Goal: Navigation & Orientation: Find specific page/section

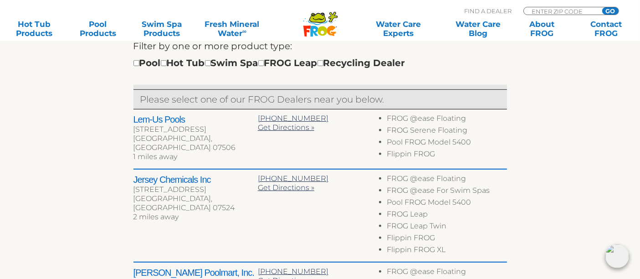
scroll to position [326, 0]
click at [211, 63] on input "checkbox" at bounding box center [208, 63] width 6 height 6
checkbox input "true"
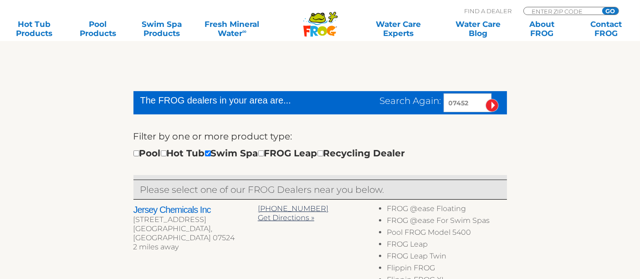
scroll to position [235, 0]
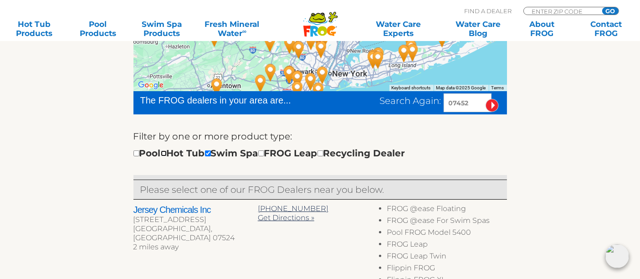
click at [167, 153] on input "checkbox" at bounding box center [164, 153] width 6 height 6
checkbox input "true"
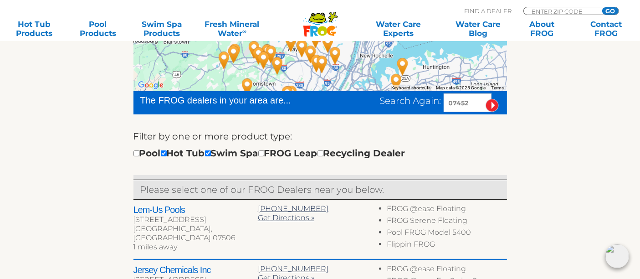
scroll to position [195, 0]
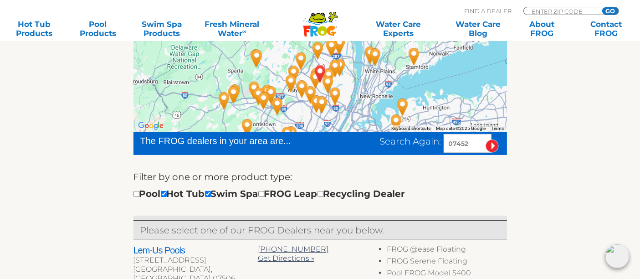
click at [349, 82] on img "The Pool Company - 6 miles away." at bounding box center [340, 67] width 28 height 32
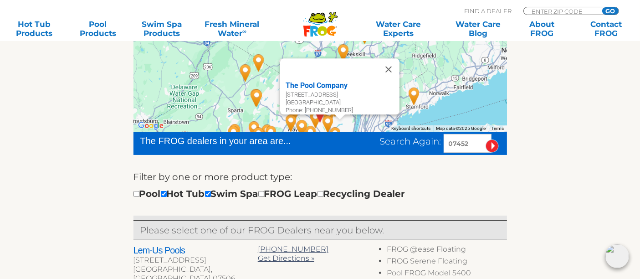
click at [226, 93] on div "The Pool Company 173 Rivervale Rd River Vale, NJ 07675 Phone: 201-722-1765" at bounding box center [319, 86] width 373 height 91
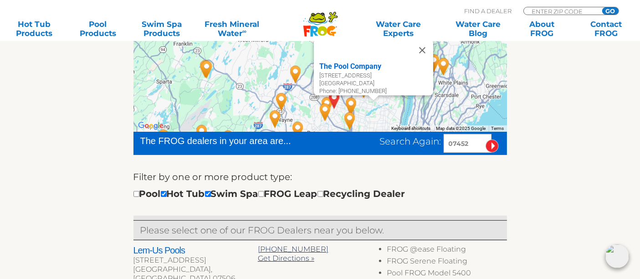
drag, startPoint x: 350, startPoint y: 88, endPoint x: 275, endPoint y: 44, distance: 87.2
click at [275, 44] on div "The Pool Company 173 Rivervale Rd River Vale, NJ 07675 Phone: 201-722-1765" at bounding box center [319, 86] width 373 height 91
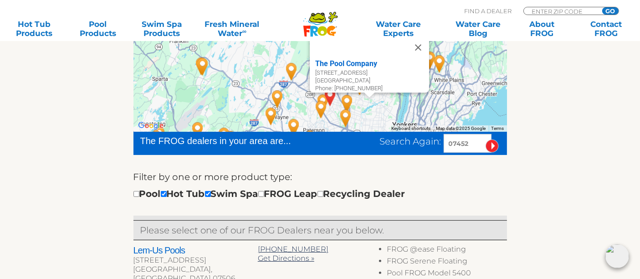
click at [421, 42] on button "Close" at bounding box center [418, 47] width 22 height 22
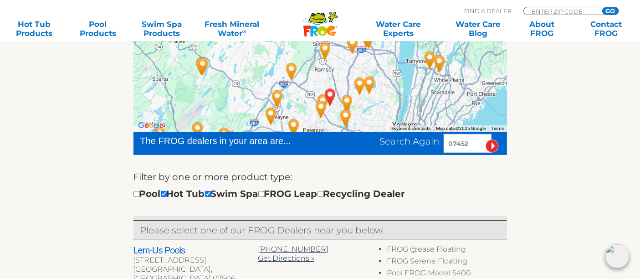
click at [369, 112] on div "To navigate, press the arrow keys." at bounding box center [319, 86] width 373 height 91
click at [369, 112] on div at bounding box center [319, 86] width 373 height 91
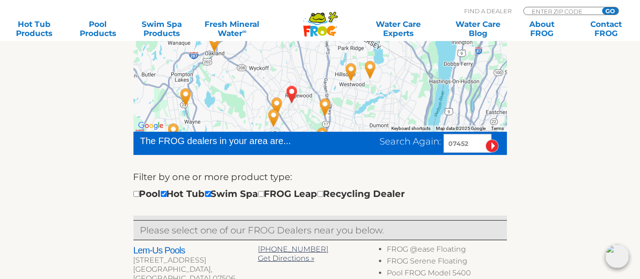
click at [305, 79] on img "GLEN ROCK, NJ 07452" at bounding box center [292, 94] width 28 height 32
click at [275, 52] on div at bounding box center [319, 86] width 373 height 91
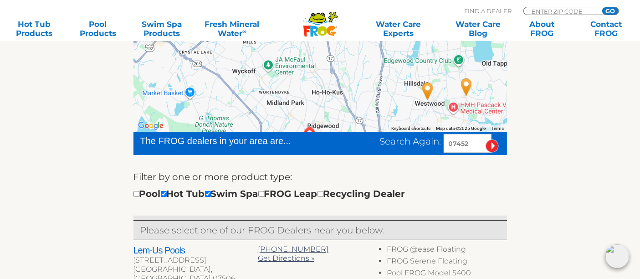
drag, startPoint x: 323, startPoint y: 81, endPoint x: 327, endPoint y: 69, distance: 12.4
click at [325, 70] on div at bounding box center [319, 86] width 373 height 91
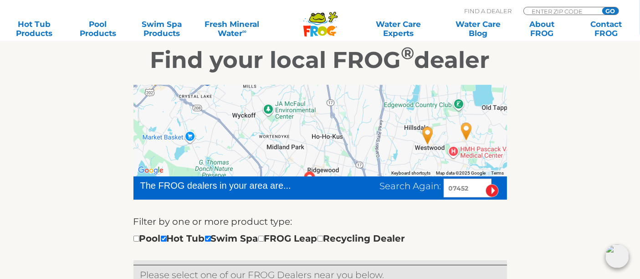
scroll to position [147, 0]
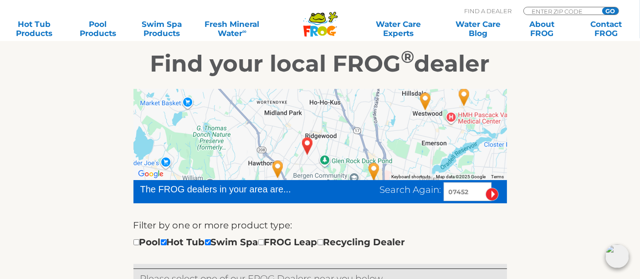
drag, startPoint x: 350, startPoint y: 124, endPoint x: 347, endPoint y: 85, distance: 38.8
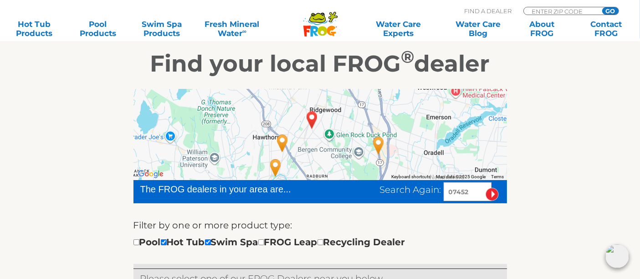
drag, startPoint x: 340, startPoint y: 124, endPoint x: 343, endPoint y: 104, distance: 20.4
click at [343, 104] on div at bounding box center [319, 134] width 373 height 91
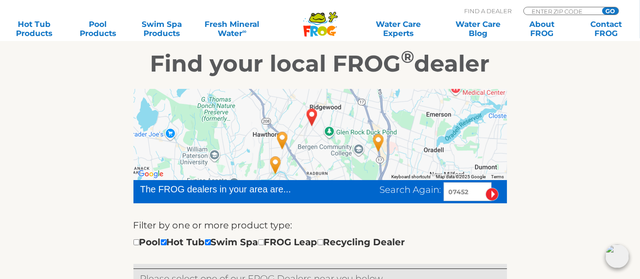
click at [282, 136] on img "Lem-Us Pools - 1 miles away." at bounding box center [282, 140] width 28 height 32
